Goal: Information Seeking & Learning: Learn about a topic

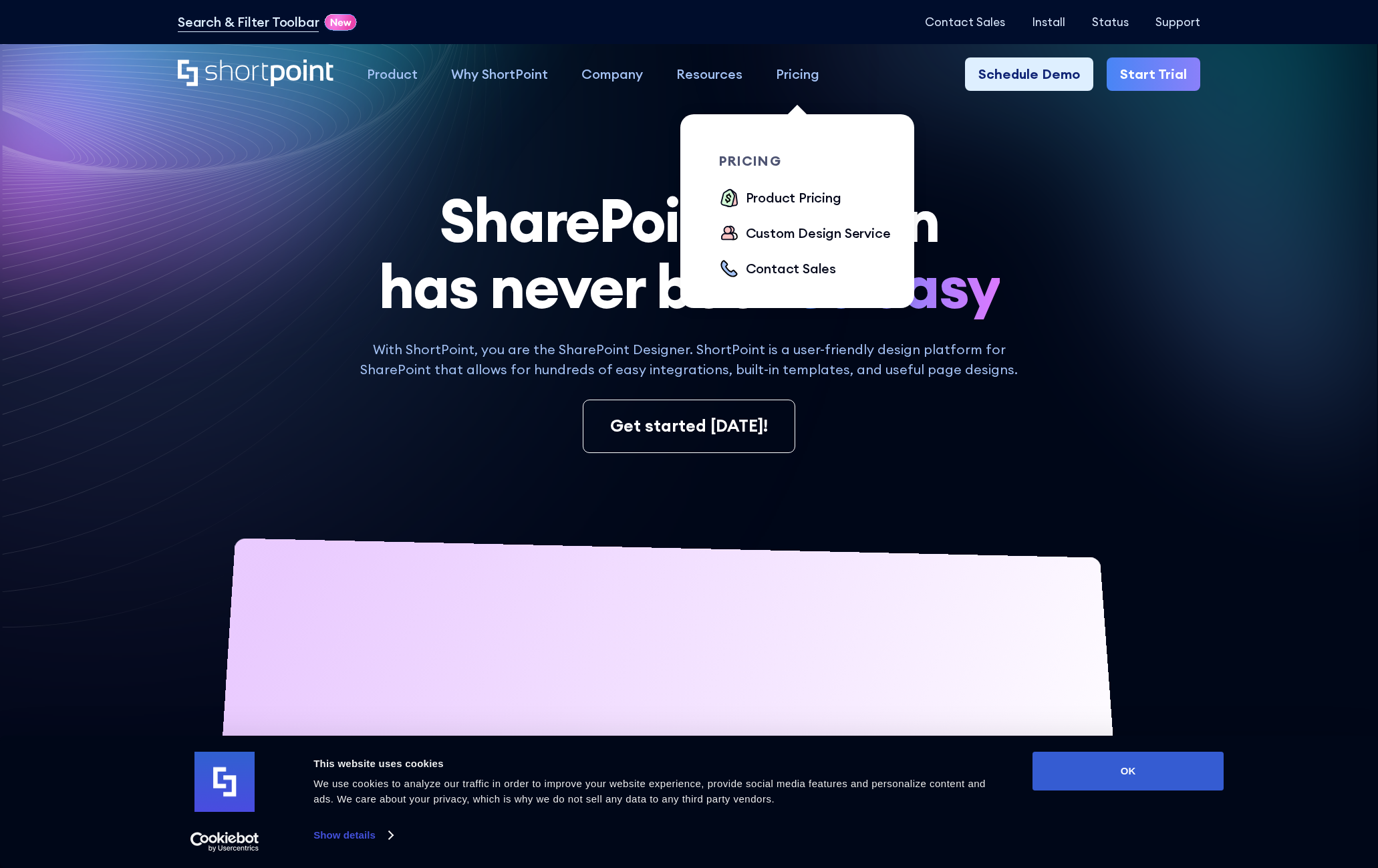
click at [811, 73] on div "Pricing" at bounding box center [797, 74] width 43 height 20
click at [767, 196] on div "Product Pricing" at bounding box center [793, 198] width 96 height 20
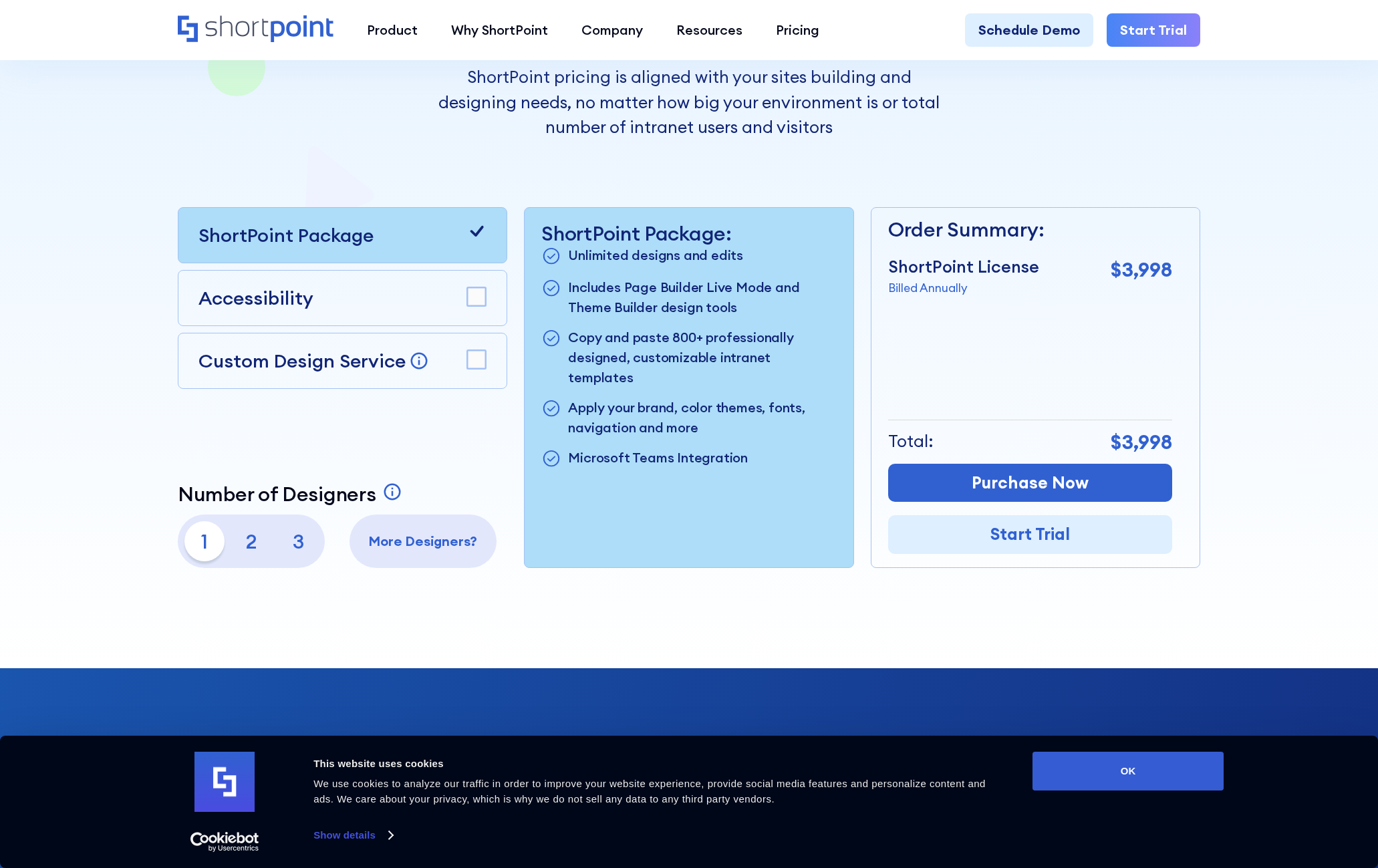
scroll to position [334, 0]
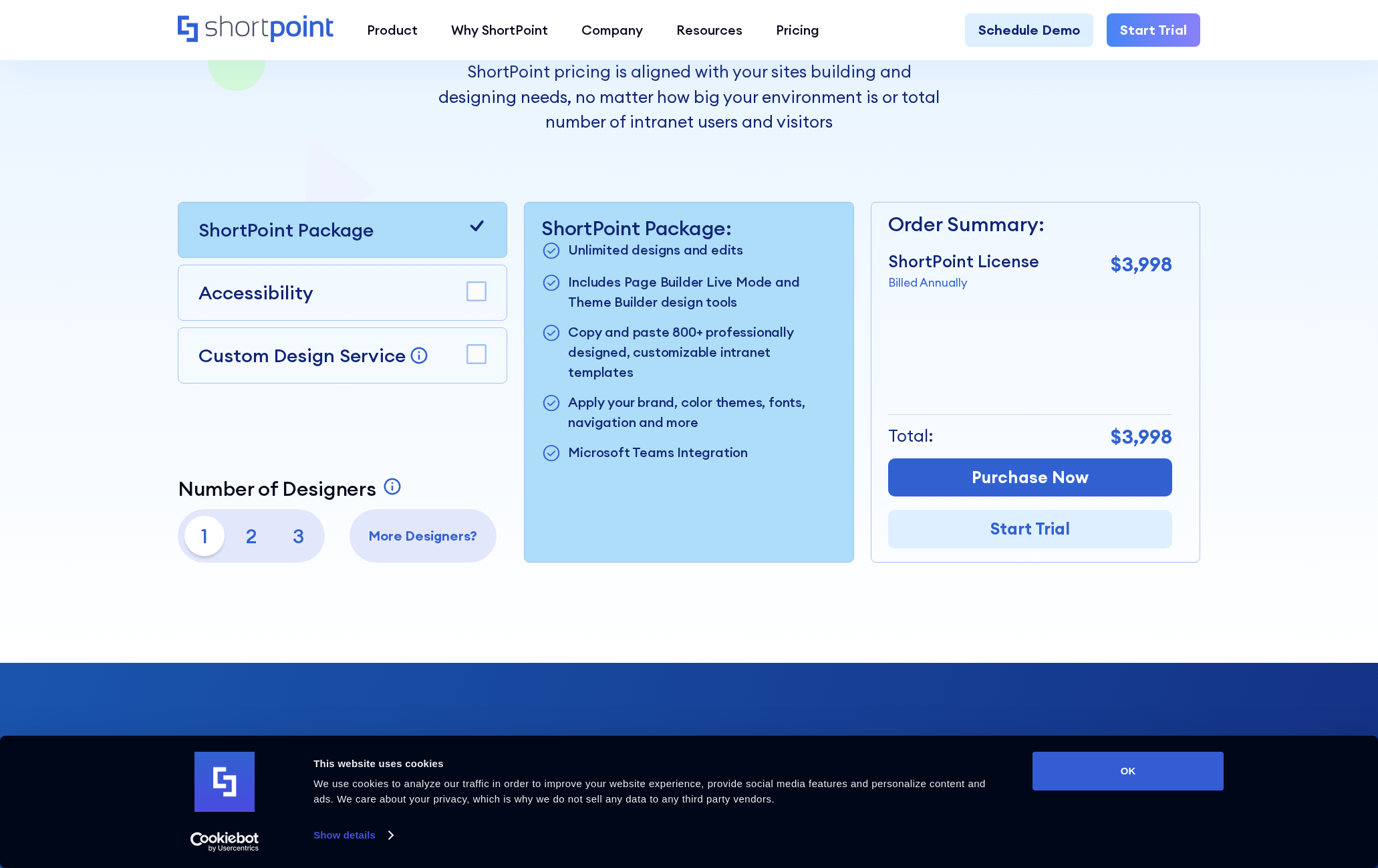
click at [467, 357] on icon at bounding box center [477, 354] width 20 height 20
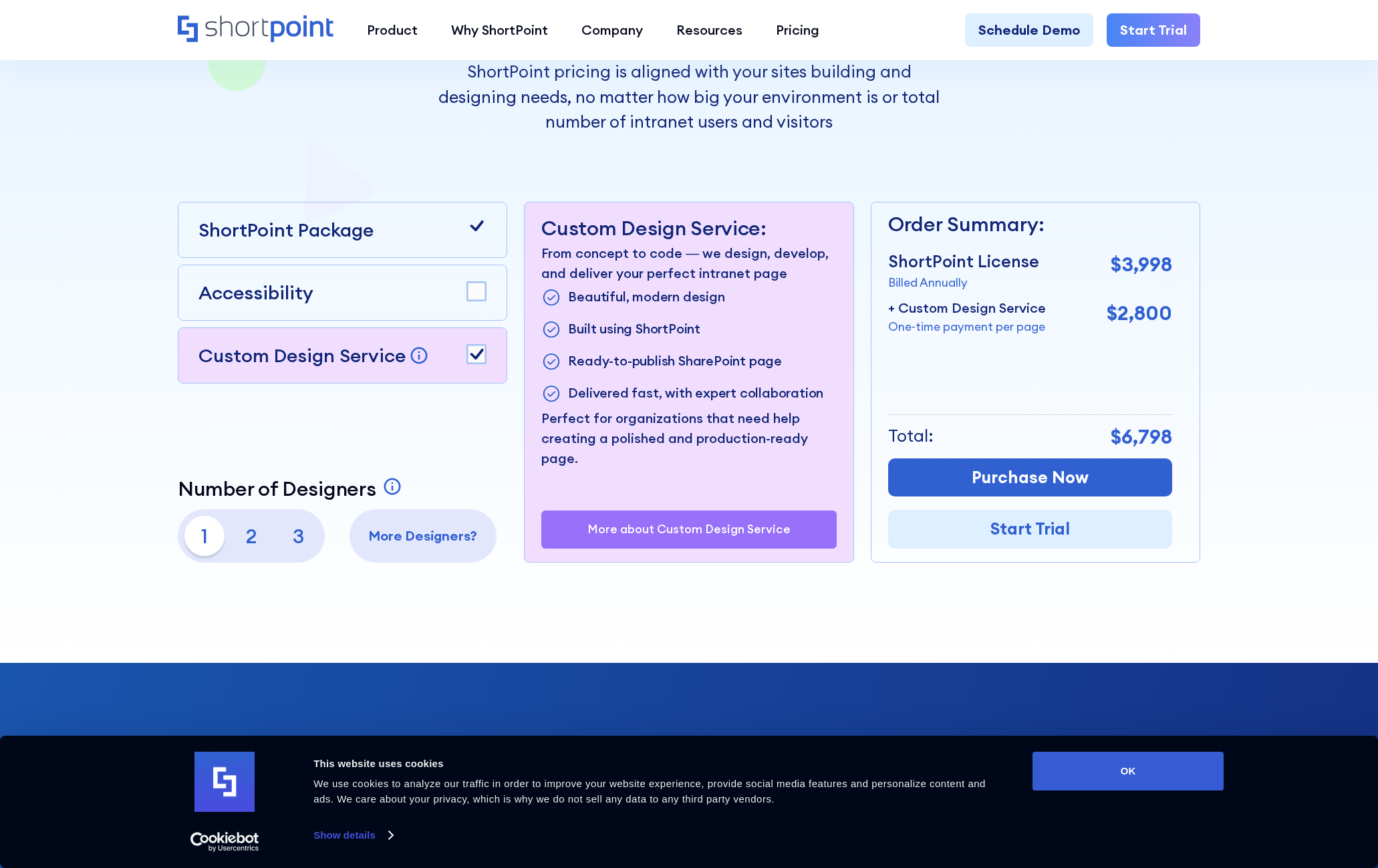
click at [480, 296] on rect at bounding box center [477, 291] width 19 height 19
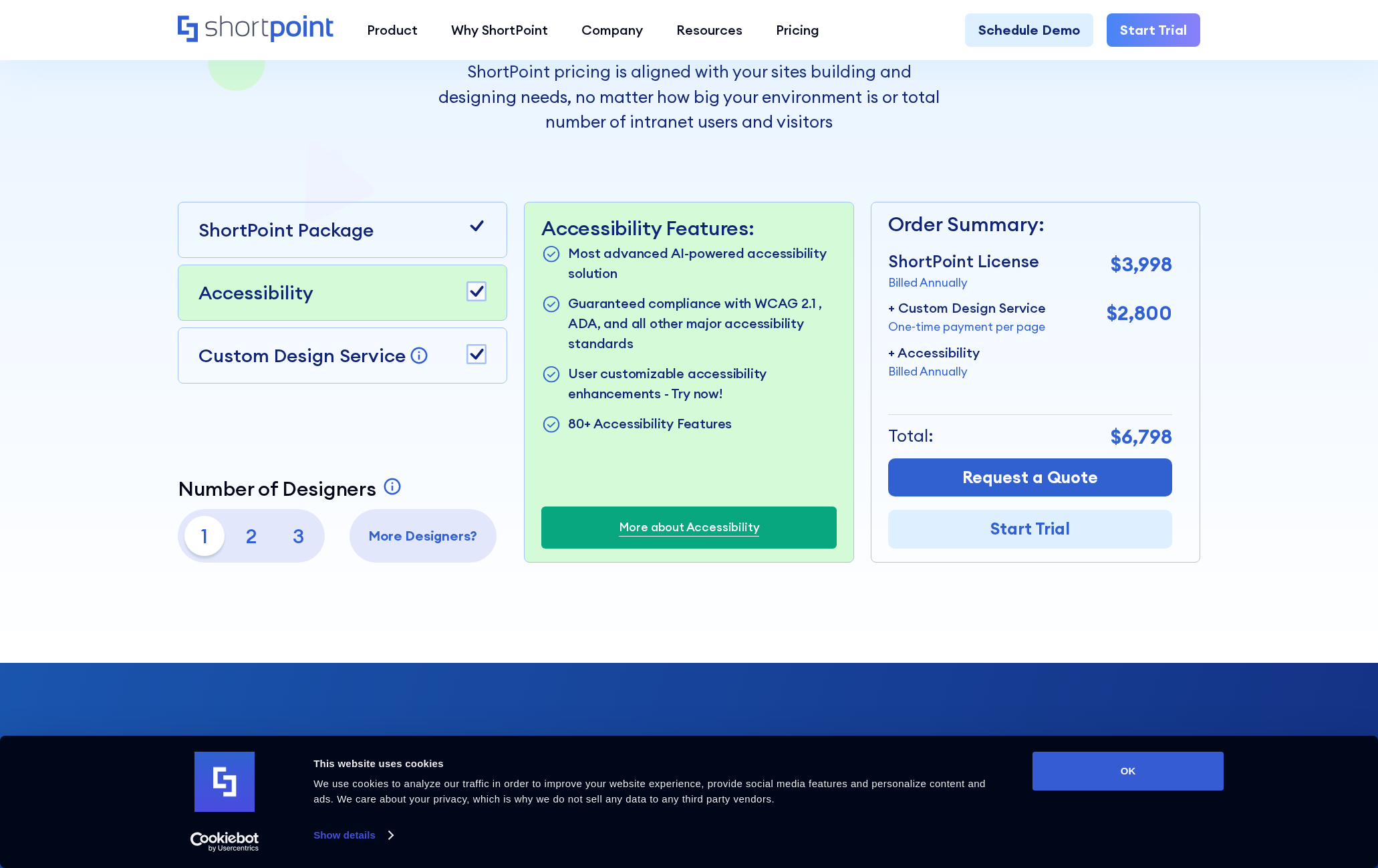
click at [480, 296] on rect at bounding box center [477, 291] width 19 height 19
click at [475, 350] on rect at bounding box center [477, 354] width 19 height 19
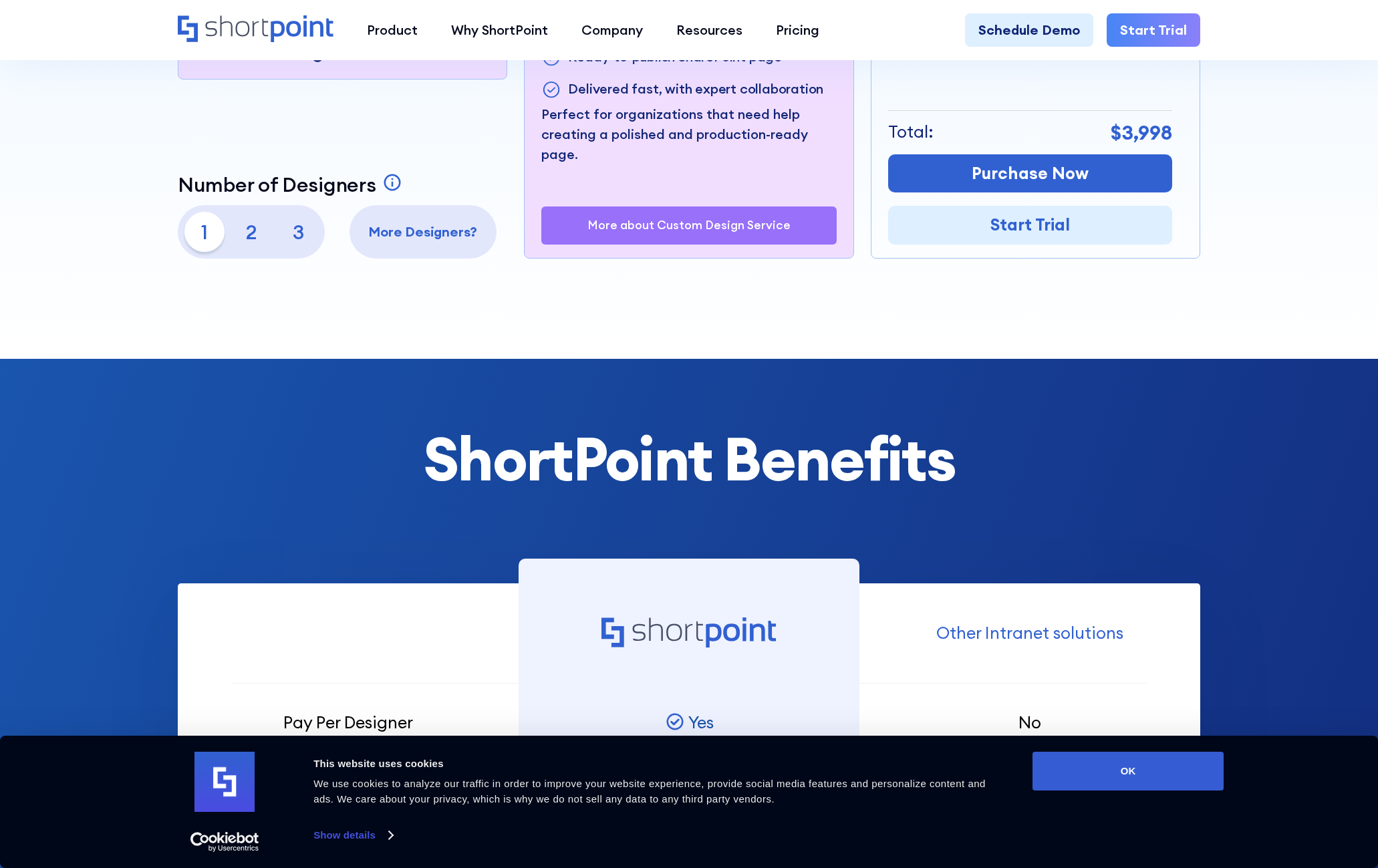
scroll to position [535, 0]
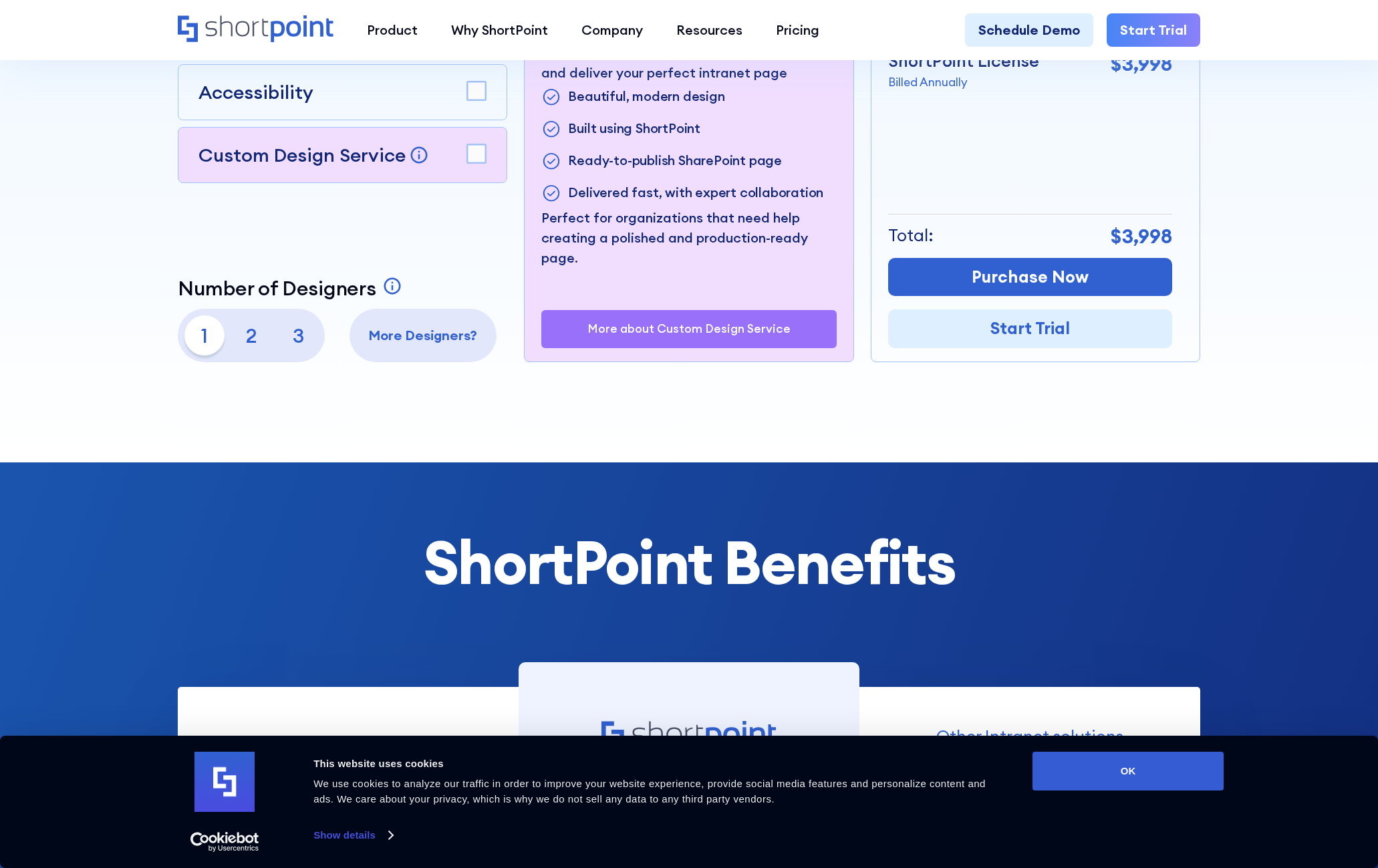
click at [259, 342] on p "2" at bounding box center [251, 335] width 40 height 40
click at [219, 340] on p "1" at bounding box center [204, 335] width 40 height 40
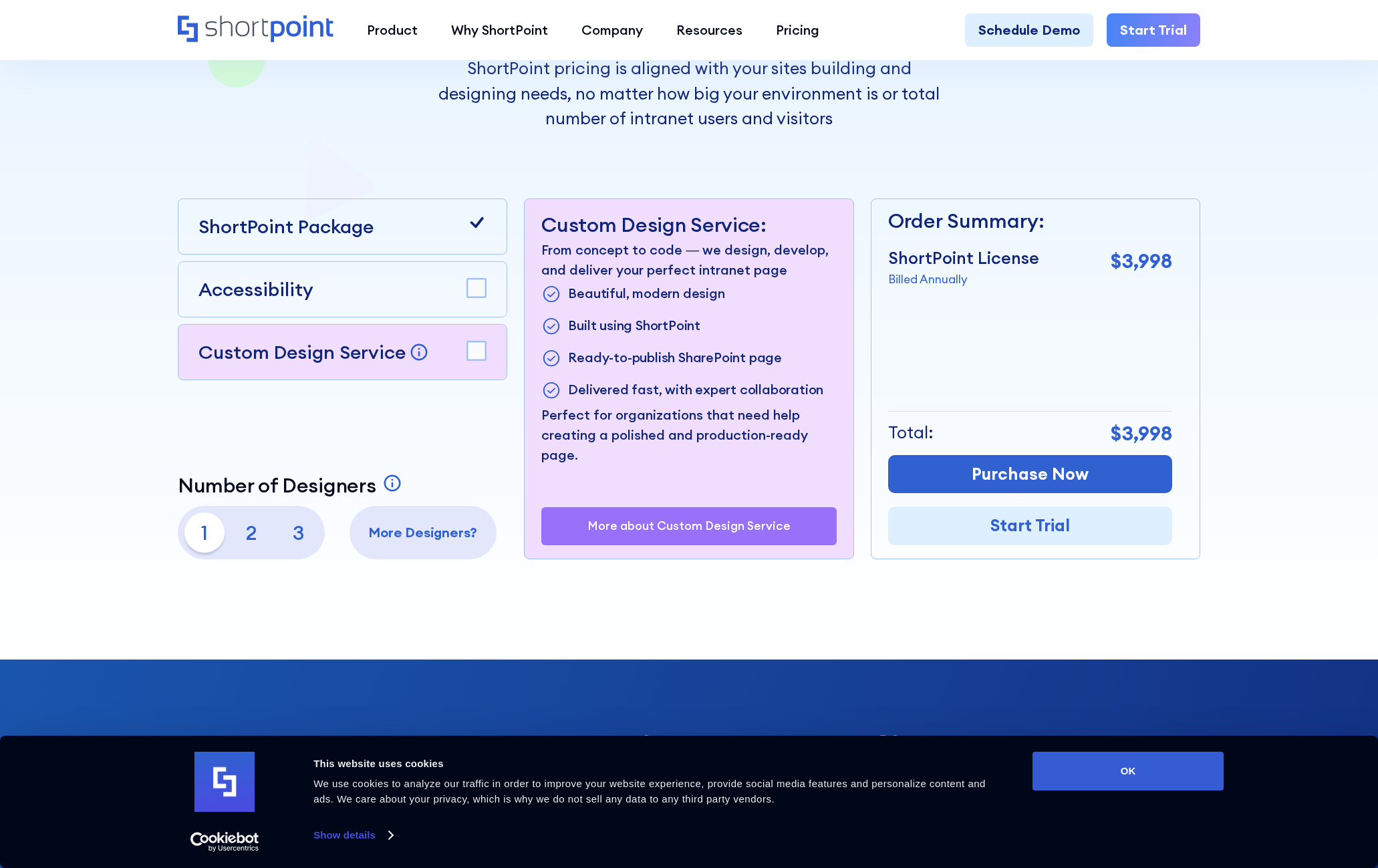
scroll to position [267, 0]
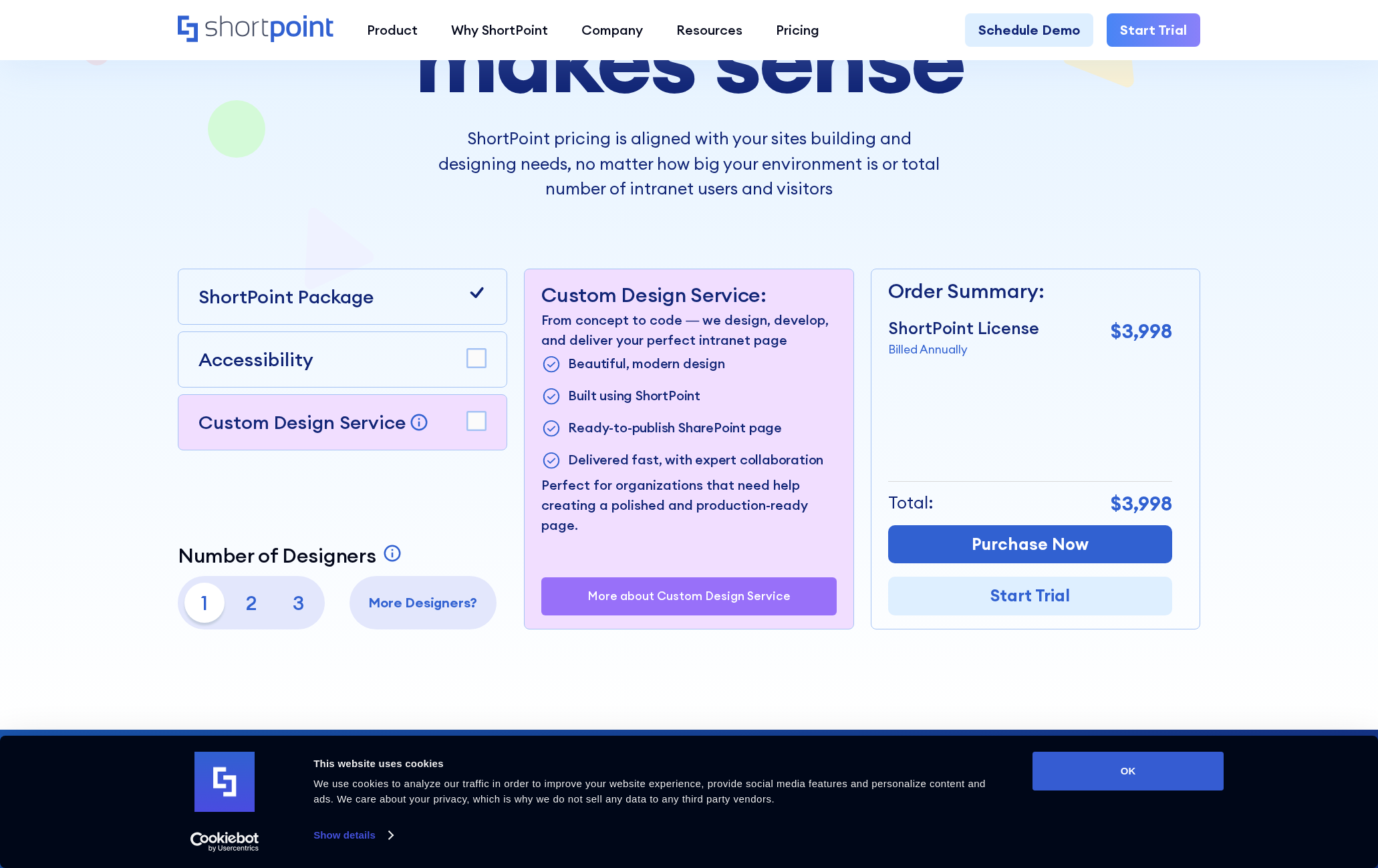
click at [305, 602] on p "3" at bounding box center [297, 602] width 40 height 40
click at [248, 606] on p "2" at bounding box center [251, 602] width 40 height 40
click at [190, 606] on p "1" at bounding box center [204, 602] width 40 height 40
click at [240, 604] on p "2" at bounding box center [251, 602] width 40 height 40
click at [197, 605] on p "1" at bounding box center [204, 602] width 40 height 40
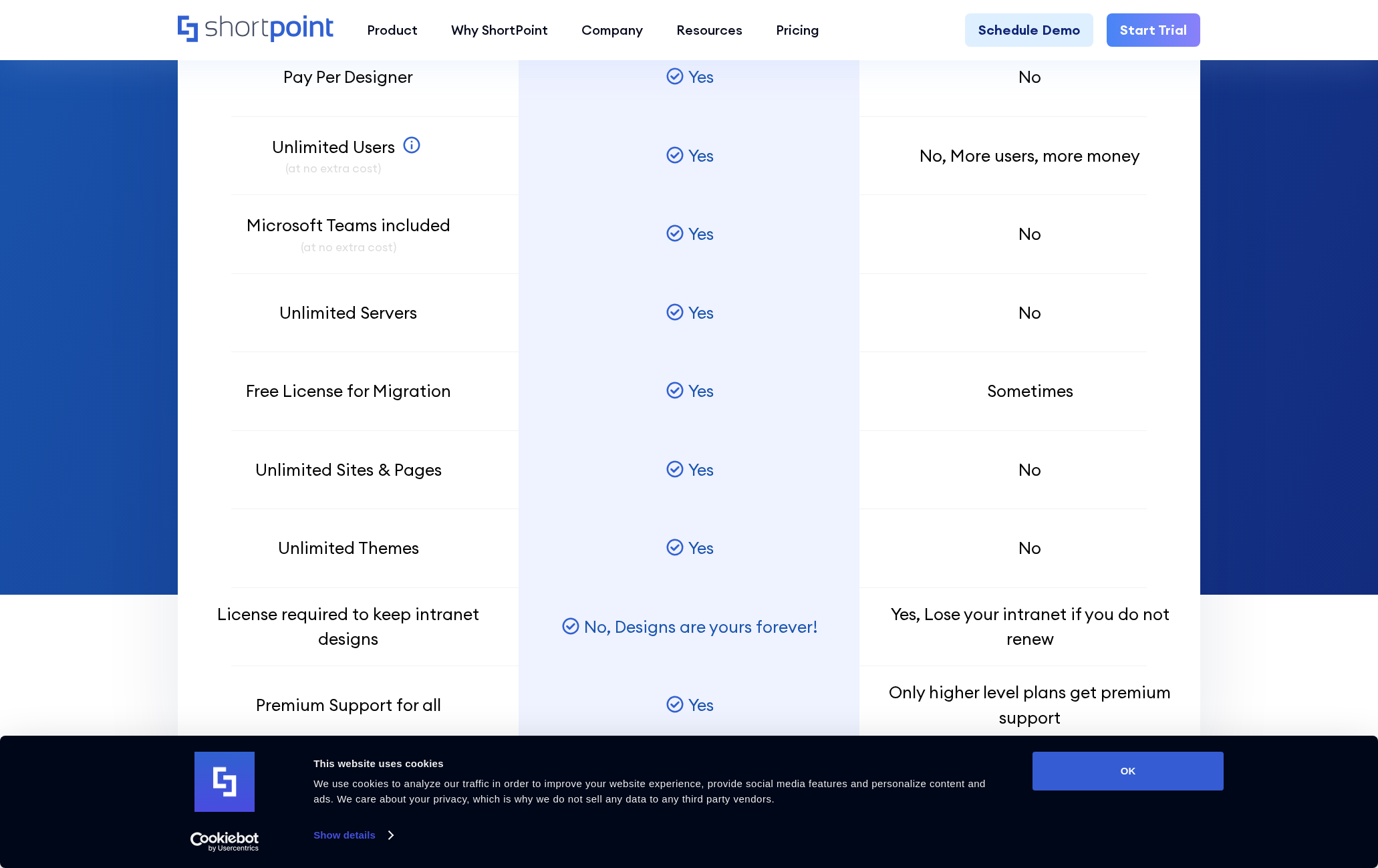
scroll to position [1336, 0]
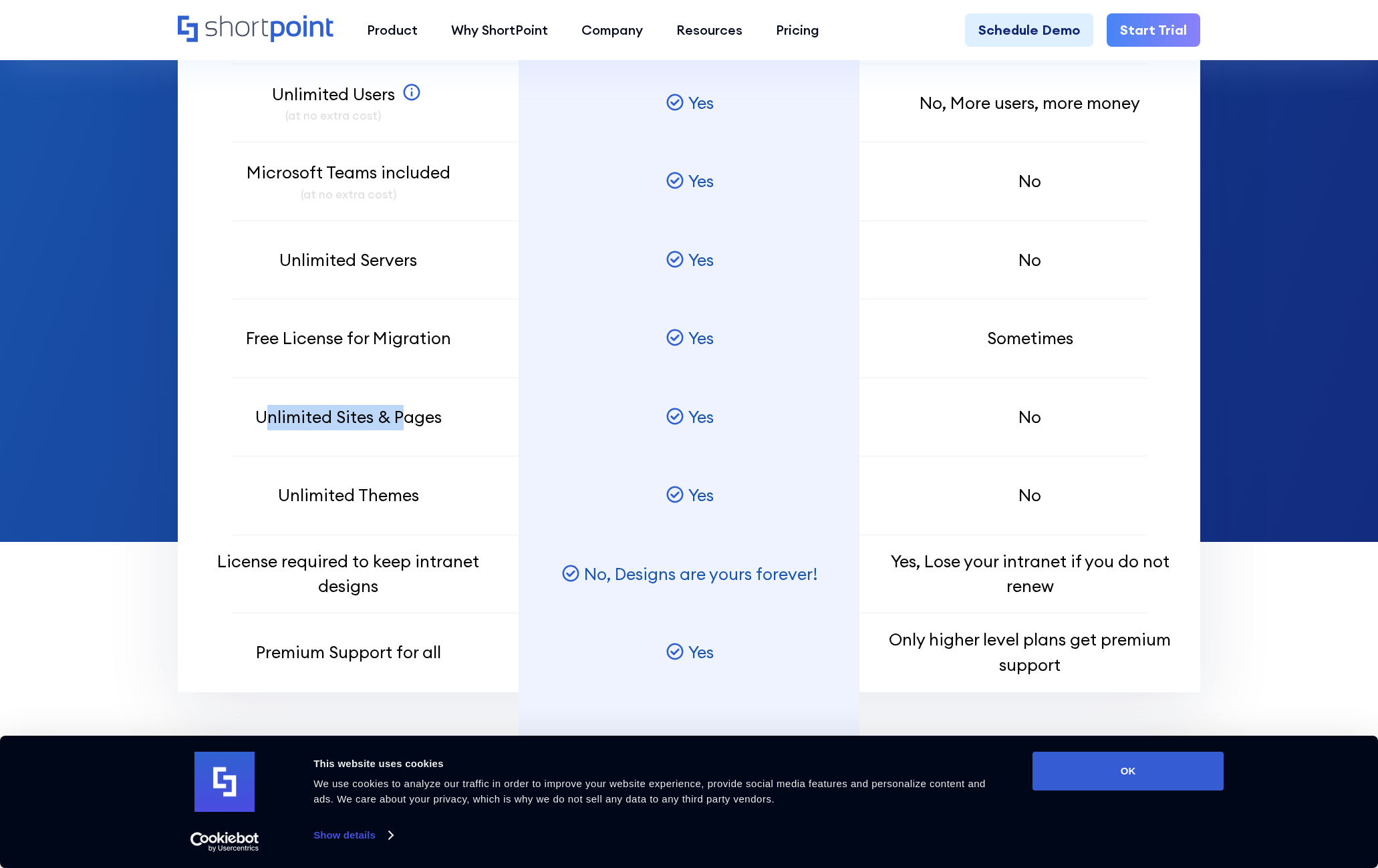
drag, startPoint x: 317, startPoint y: 421, endPoint x: 405, endPoint y: 425, distance: 88.1
click at [405, 425] on p "Unlimited Sites & Pages" at bounding box center [349, 417] width 186 height 25
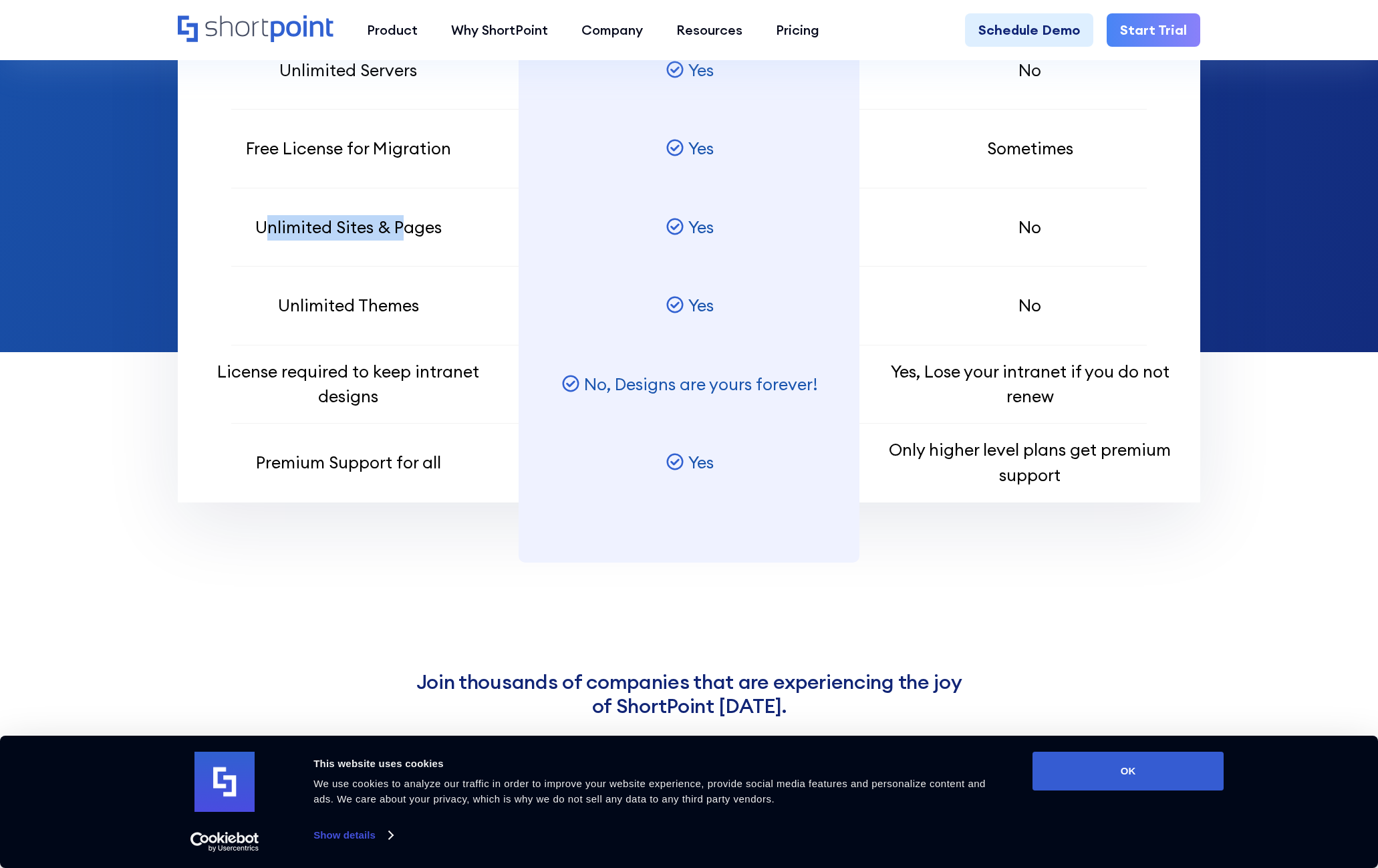
scroll to position [1536, 0]
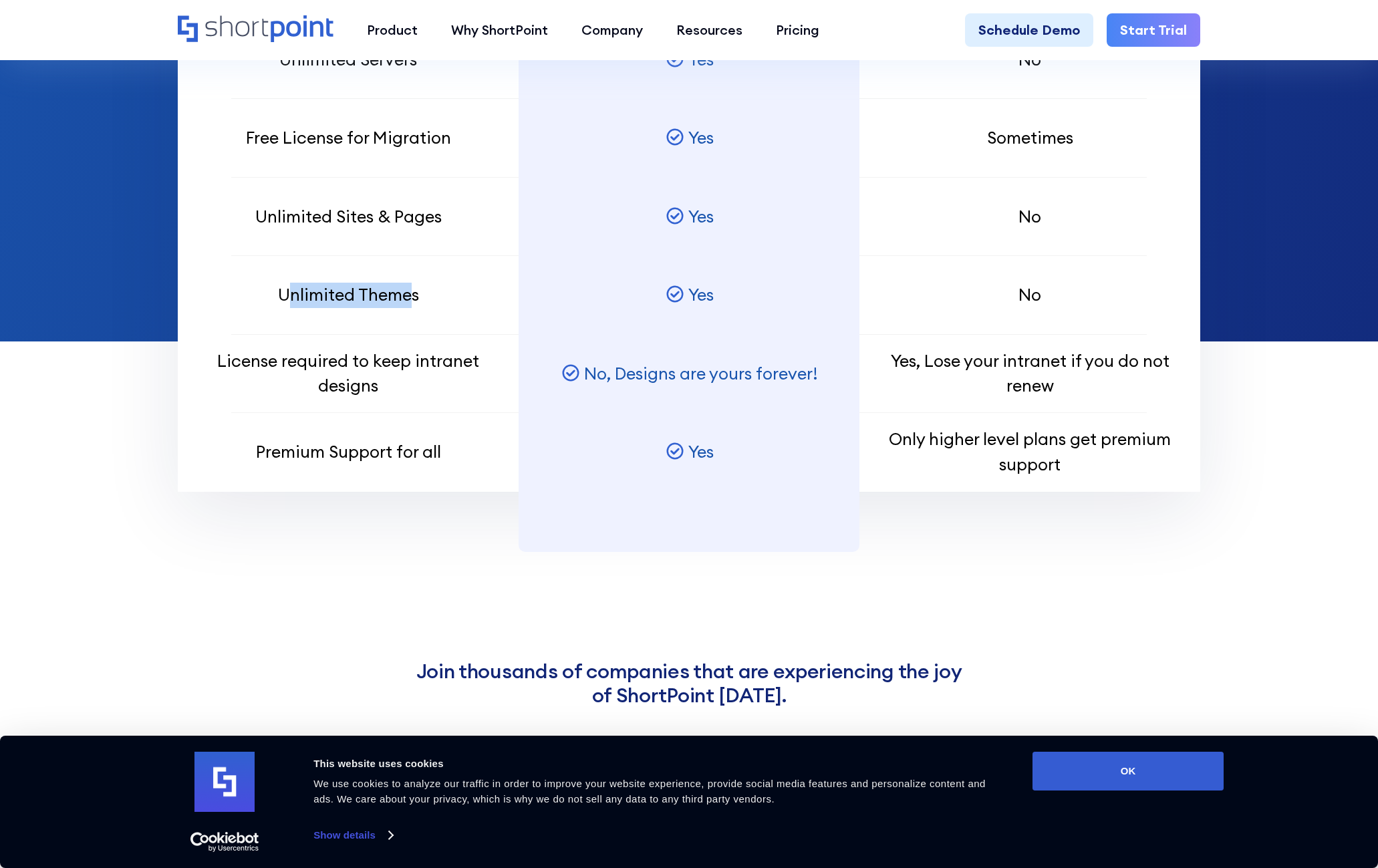
drag, startPoint x: 307, startPoint y: 295, endPoint x: 412, endPoint y: 299, distance: 105.1
click at [412, 299] on p "Unlimited Themes" at bounding box center [348, 295] width 141 height 25
drag, startPoint x: 241, startPoint y: 365, endPoint x: 398, endPoint y: 372, distance: 157.2
click at [398, 372] on p "License required to keep intranet designs" at bounding box center [349, 374] width 290 height 50
drag, startPoint x: 279, startPoint y: 447, endPoint x: 414, endPoint y: 448, distance: 135.0
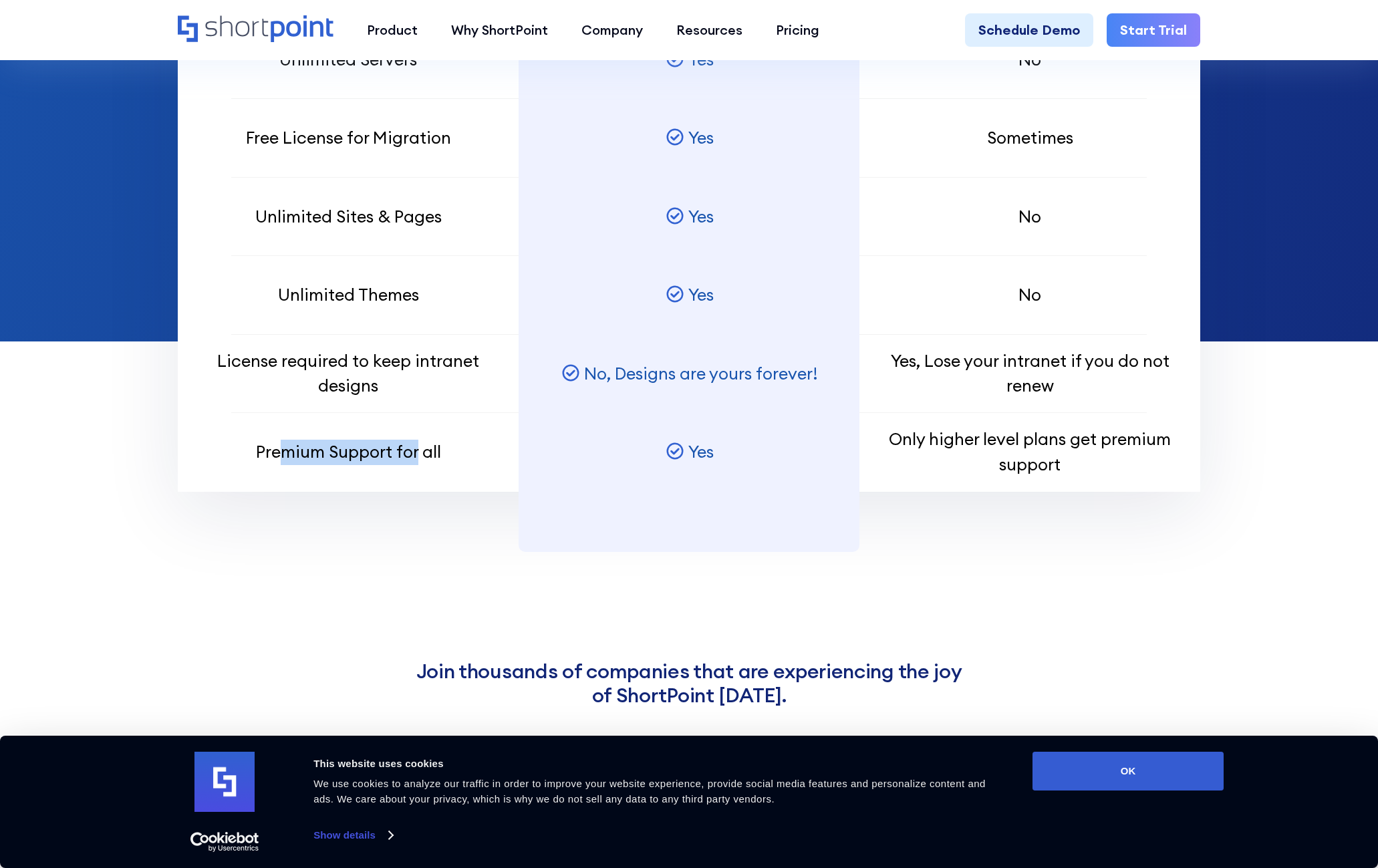
click at [414, 448] on p "Premium Support for all" at bounding box center [349, 452] width 185 height 25
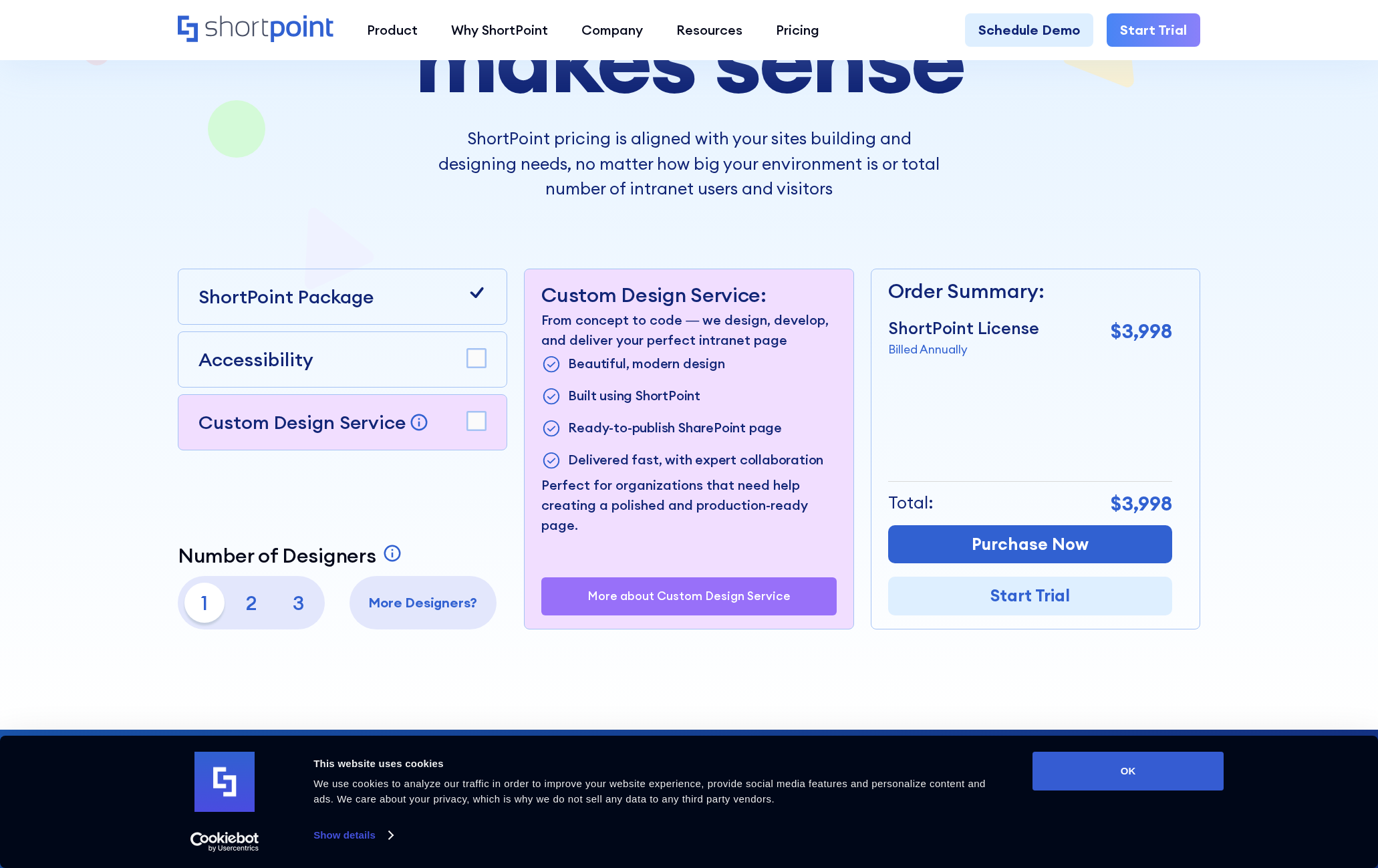
scroll to position [0, 0]
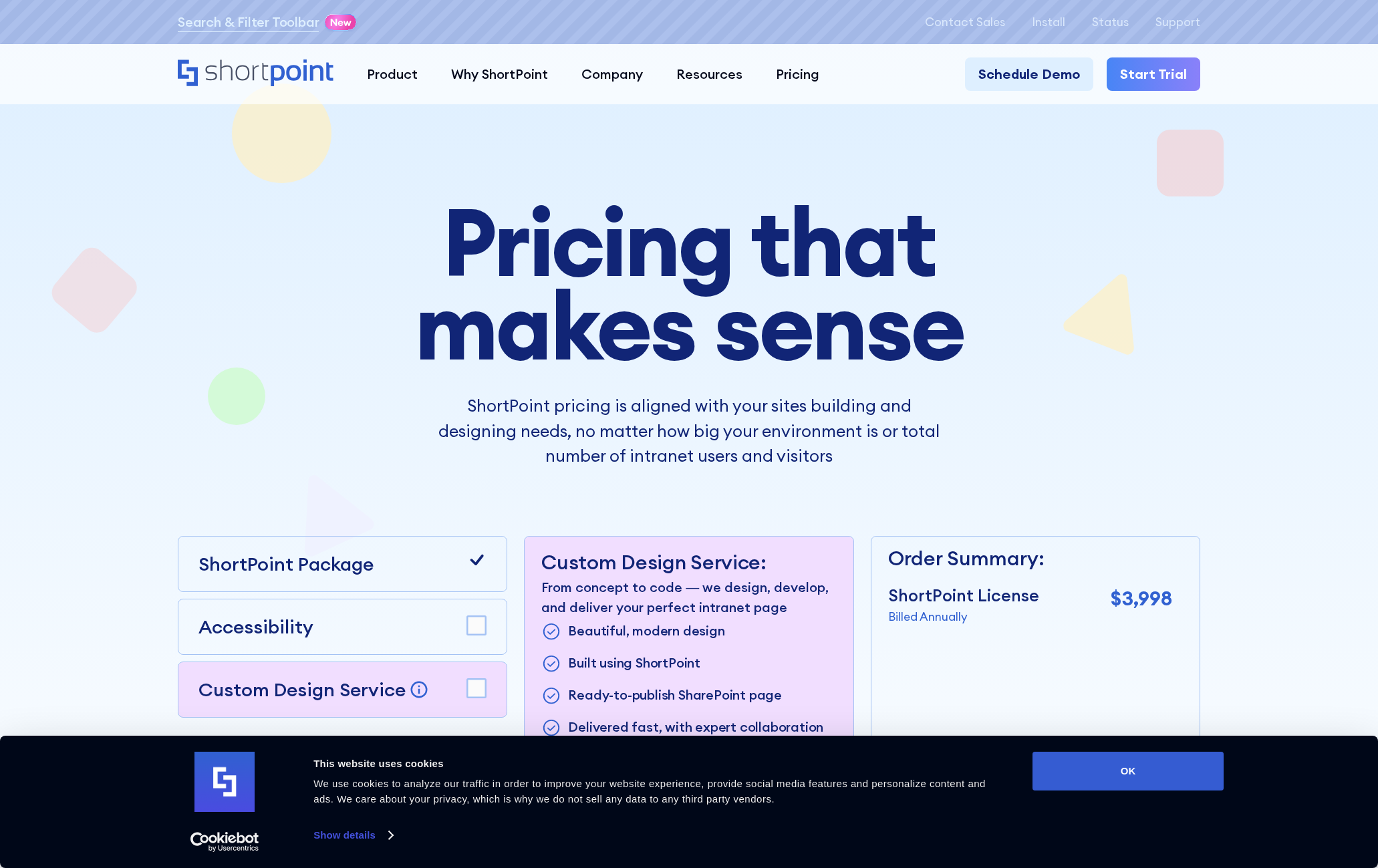
click at [259, 74] on icon "Home" at bounding box center [255, 73] width 156 height 27
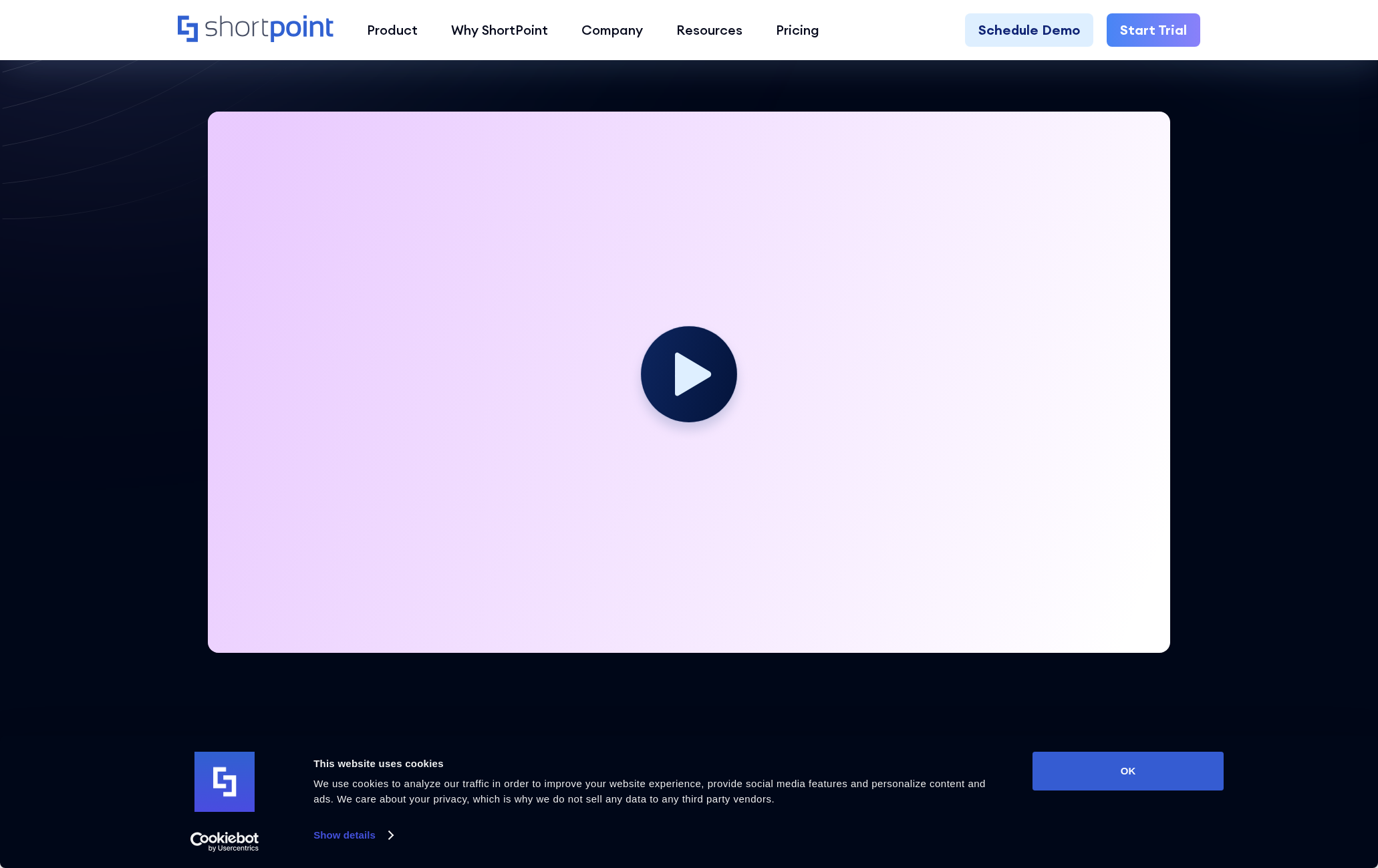
scroll to position [401, 0]
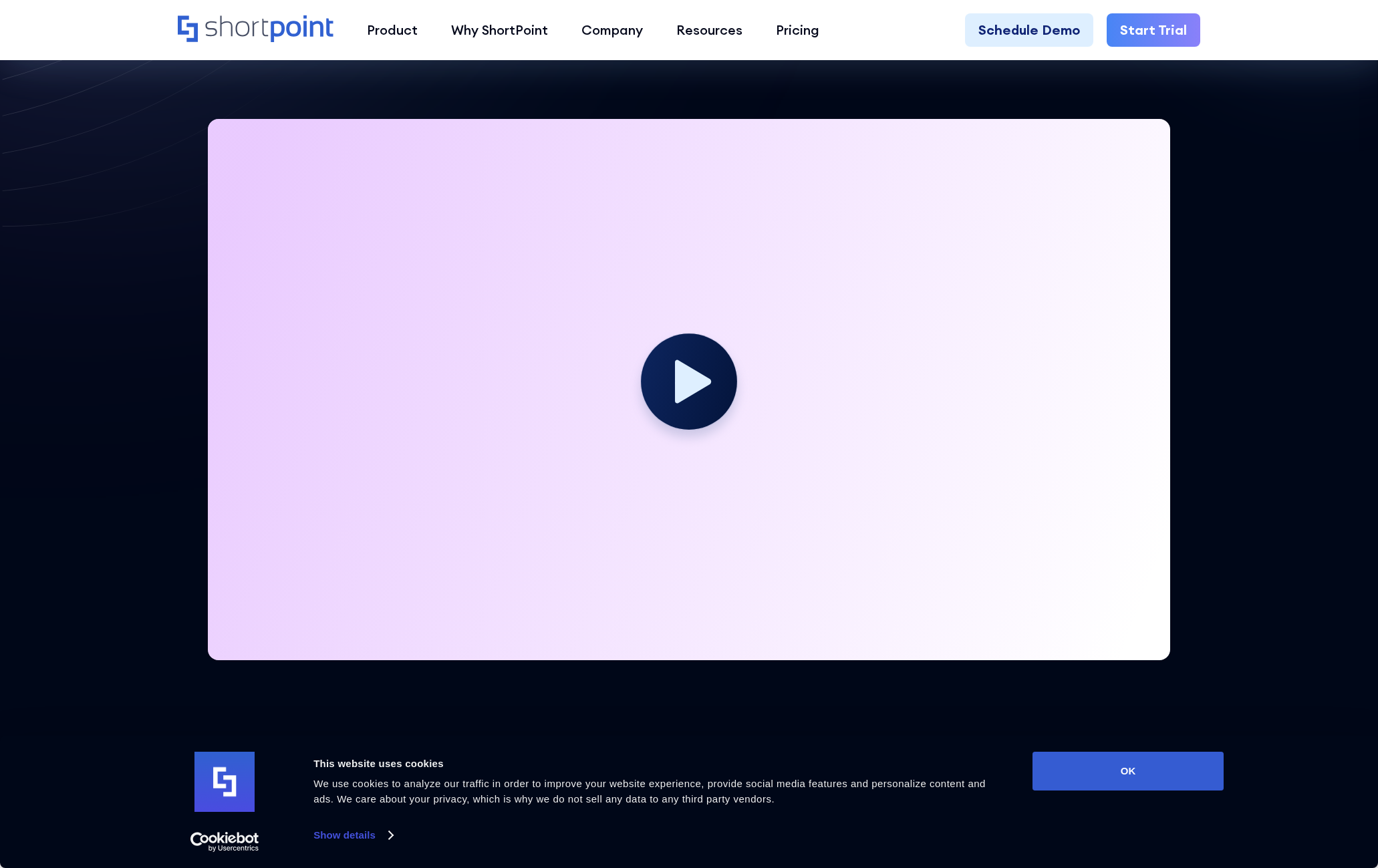
click at [700, 374] on g at bounding box center [688, 380] width 96 height 96
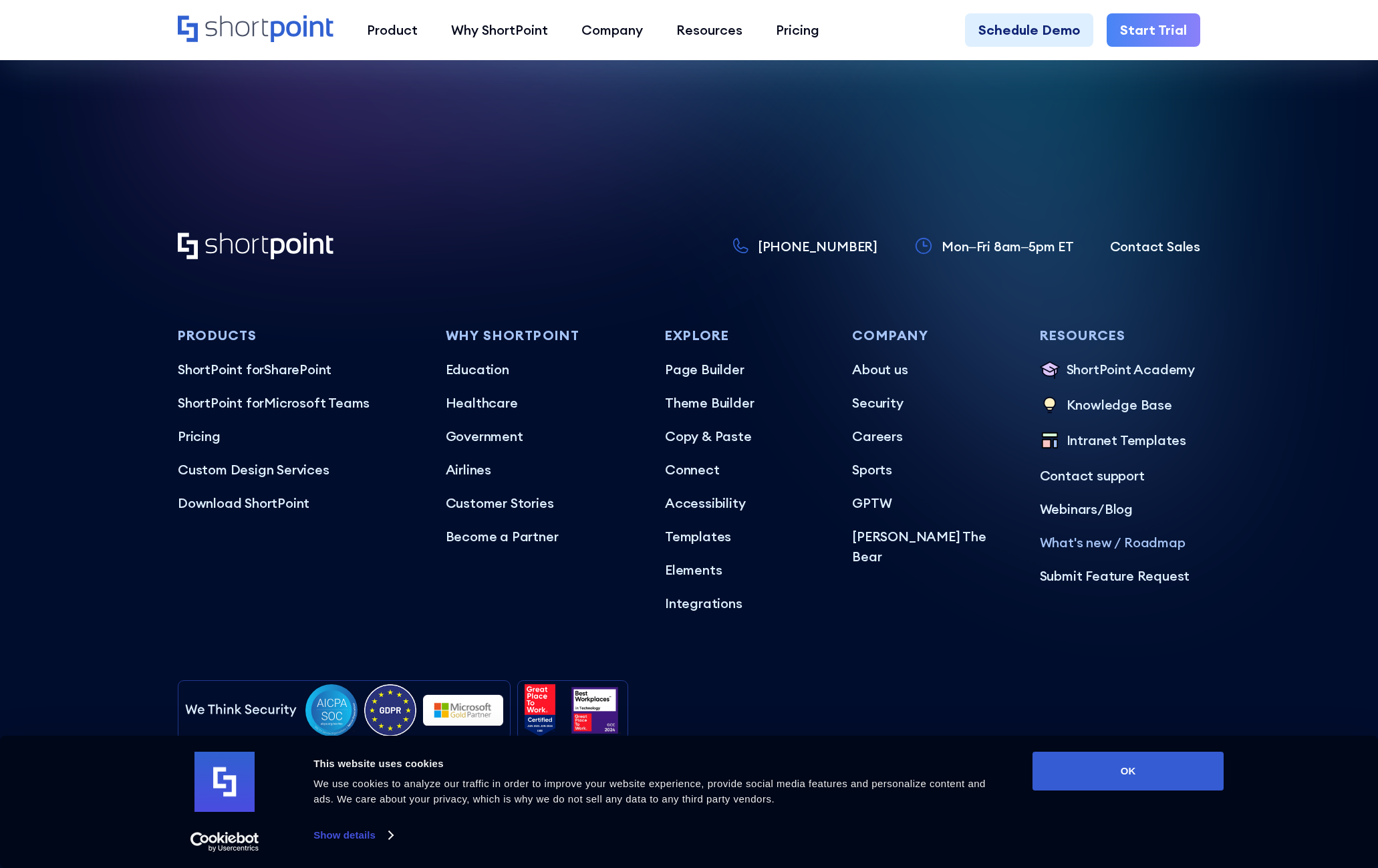
scroll to position [8132, 0]
